Goal: Information Seeking & Learning: Learn about a topic

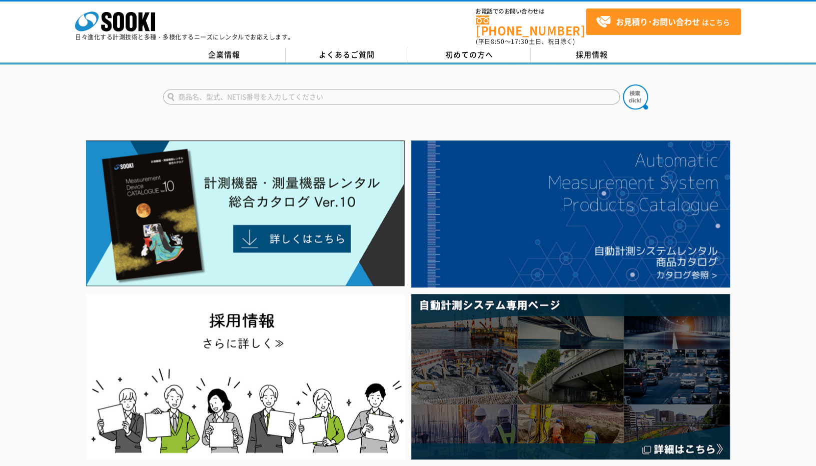
click at [298, 91] on input "text" at bounding box center [391, 97] width 457 height 15
type input "レーザー変位計"
click at [623, 85] on button at bounding box center [635, 97] width 25 height 25
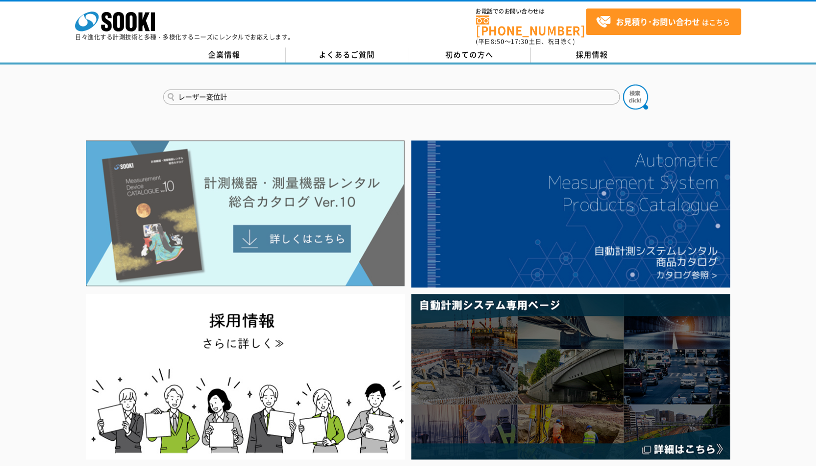
click at [275, 233] on img at bounding box center [245, 214] width 319 height 146
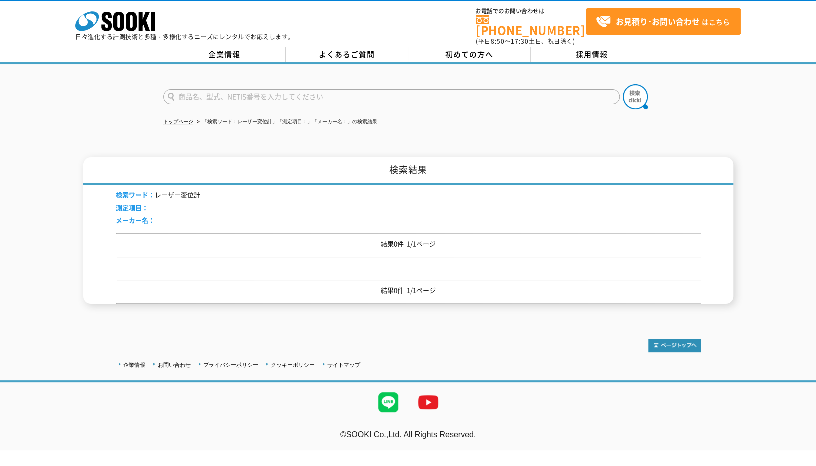
click at [299, 90] on input "text" at bounding box center [391, 97] width 457 height 15
